Goal: Information Seeking & Learning: Learn about a topic

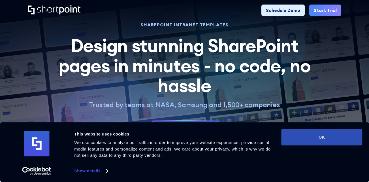
click at [328, 135] on button "OK" at bounding box center [321, 137] width 81 height 16
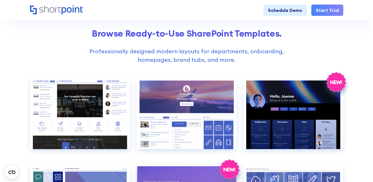
scroll to position [198, 0]
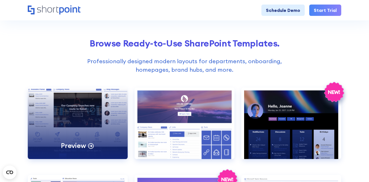
click at [90, 108] on div "Preview" at bounding box center [78, 122] width 100 height 71
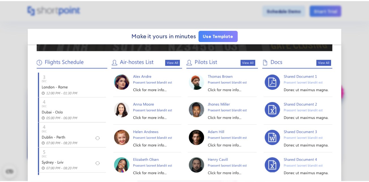
scroll to position [251, 0]
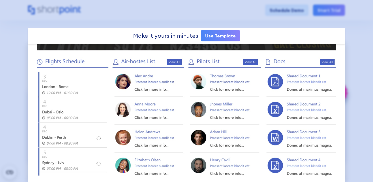
click at [356, 109] on div at bounding box center [186, 91] width 373 height 182
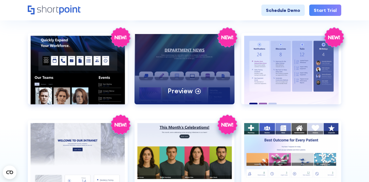
scroll to position [594, 0]
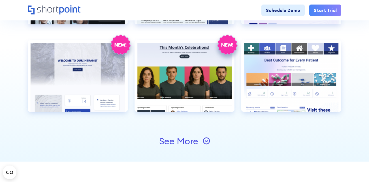
click at [185, 141] on div "See More" at bounding box center [178, 140] width 39 height 9
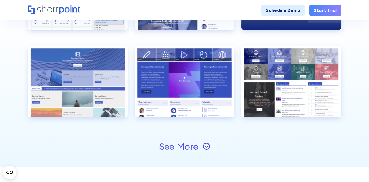
scroll to position [764, 0]
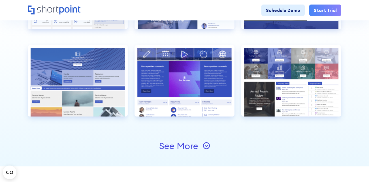
click at [170, 142] on div "See More" at bounding box center [178, 145] width 39 height 9
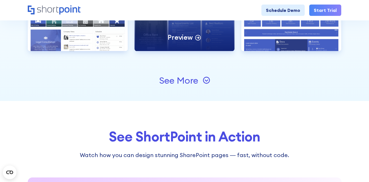
scroll to position [1018, 0]
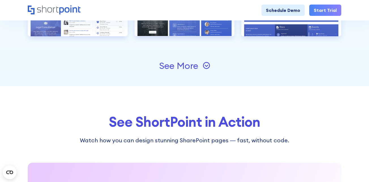
click at [205, 65] on icon at bounding box center [206, 65] width 7 height 7
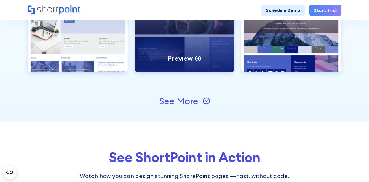
scroll to position [1160, 0]
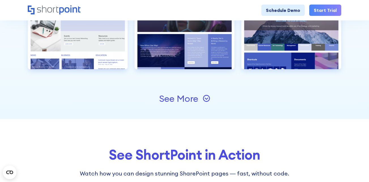
click at [205, 99] on icon at bounding box center [206, 98] width 7 height 7
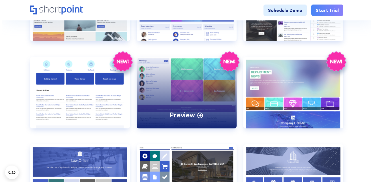
scroll to position [820, 0]
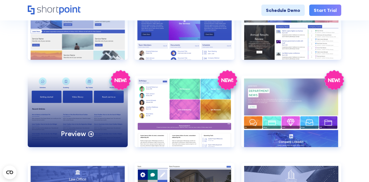
click at [45, 98] on div "Preview" at bounding box center [78, 111] width 100 height 71
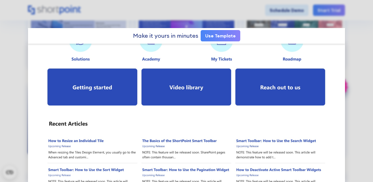
scroll to position [0, 0]
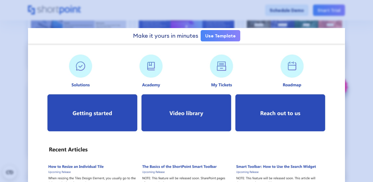
click at [350, 32] on div at bounding box center [186, 91] width 373 height 182
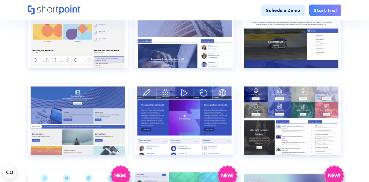
scroll to position [701, 0]
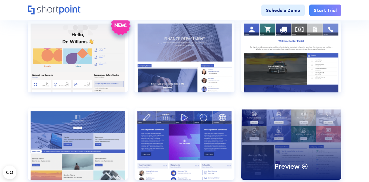
click at [316, 112] on div "Preview" at bounding box center [291, 143] width 100 height 71
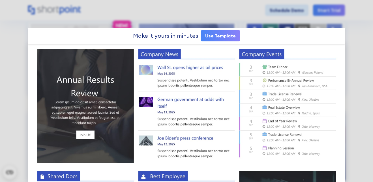
scroll to position [106, 0]
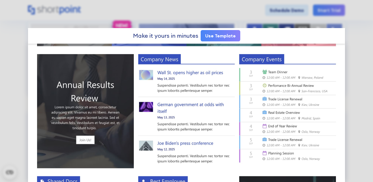
click at [357, 26] on div at bounding box center [186, 91] width 373 height 182
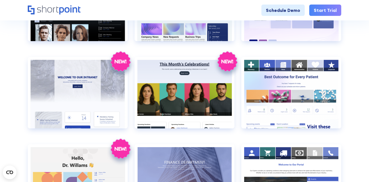
scroll to position [559, 0]
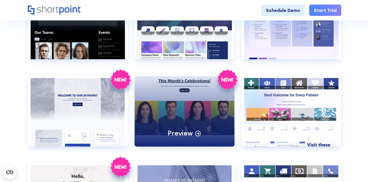
click at [193, 98] on div "Preview" at bounding box center [184, 110] width 100 height 71
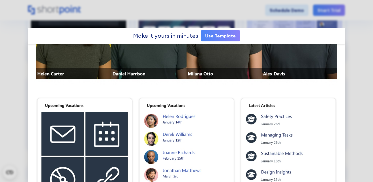
scroll to position [255, 0]
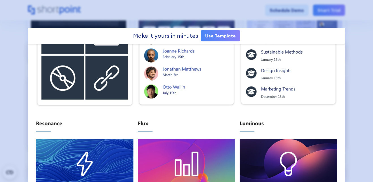
click at [214, 9] on div at bounding box center [186, 91] width 373 height 182
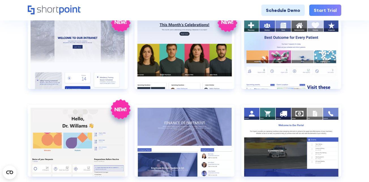
scroll to position [588, 0]
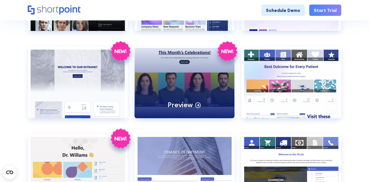
click at [160, 87] on div "Preview" at bounding box center [184, 82] width 100 height 71
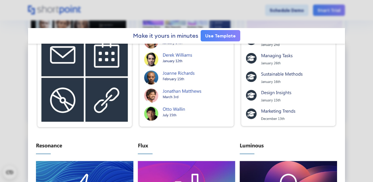
scroll to position [223, 0]
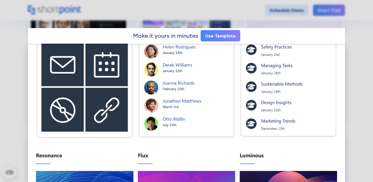
click at [67, 158] on img at bounding box center [186, 118] width 317 height 595
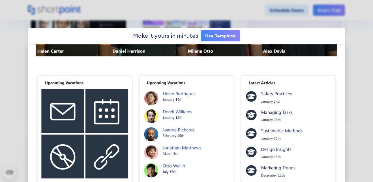
scroll to position [166, 0]
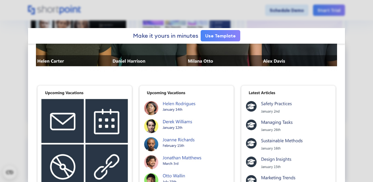
click at [100, 131] on img at bounding box center [186, 175] width 317 height 595
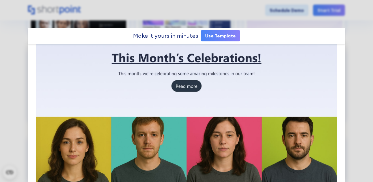
scroll to position [0, 0]
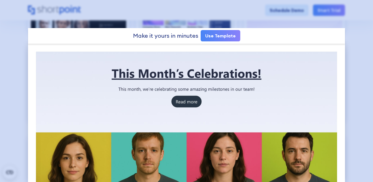
click at [352, 31] on div at bounding box center [186, 91] width 373 height 182
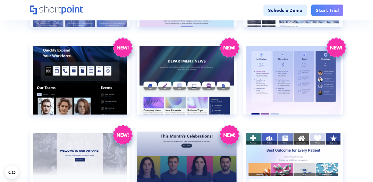
scroll to position [503, 0]
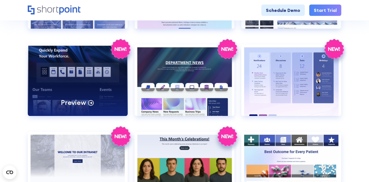
click at [91, 74] on div "Preview" at bounding box center [78, 79] width 100 height 71
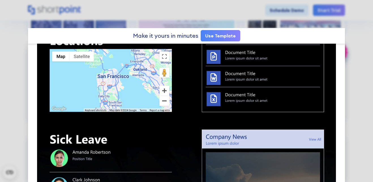
scroll to position [396, 0]
